Goal: Check status

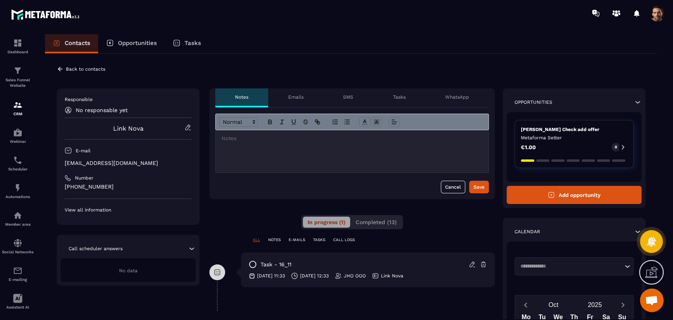
scroll to position [88, 0]
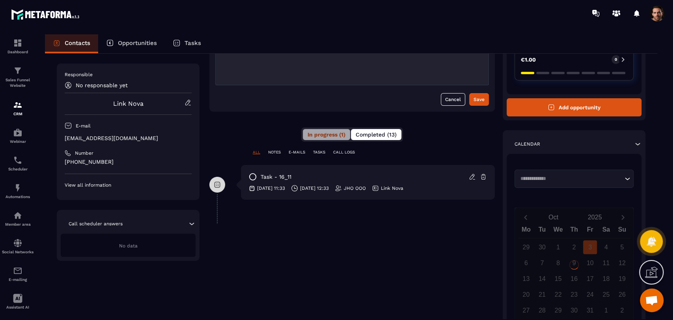
click at [388, 136] on span "Completed (13)" at bounding box center [376, 134] width 41 height 6
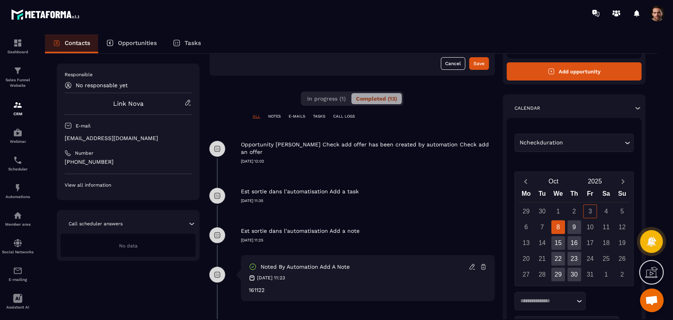
scroll to position [123, 0]
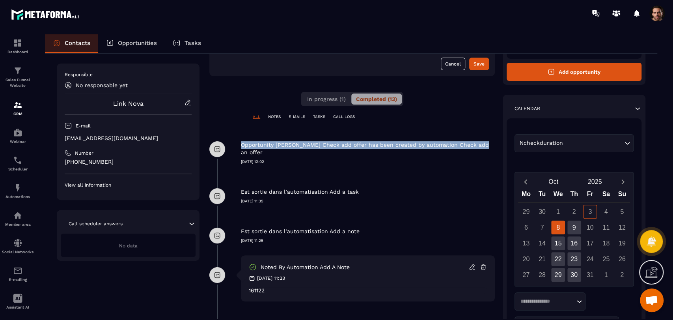
drag, startPoint x: 240, startPoint y: 145, endPoint x: 486, endPoint y: 139, distance: 246.2
click at [486, 139] on div "Opportunity [PERSON_NAME] Check add offer has been created by automation Check …" at bounding box center [352, 152] width 286 height 47
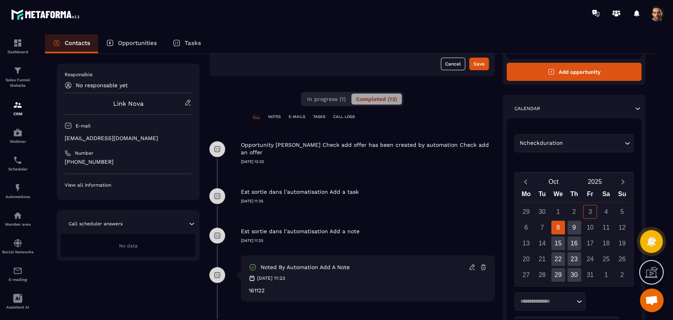
click at [487, 150] on div "Opportunity Nhàn Check add offer has been created by automation Check add an of…" at bounding box center [368, 146] width 254 height 35
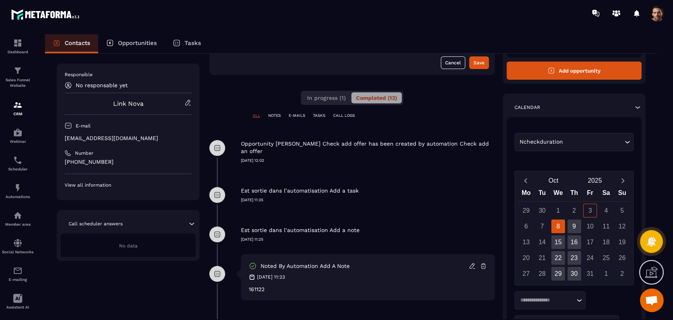
scroll to position [124, 0]
